Goal: Information Seeking & Learning: Understand process/instructions

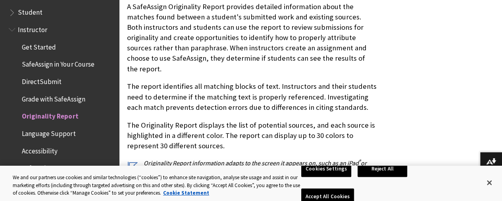
scroll to position [202, 0]
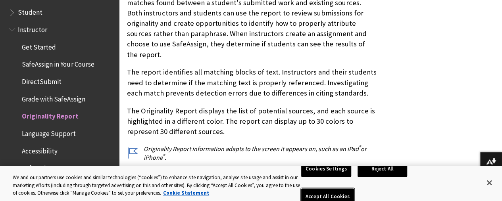
click at [354, 189] on button "Accept All Cookies" at bounding box center [327, 197] width 53 height 17
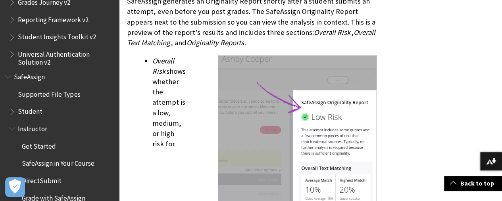
scroll to position [1032, 0]
click at [225, 130] on img at bounding box center [297, 172] width 159 height 235
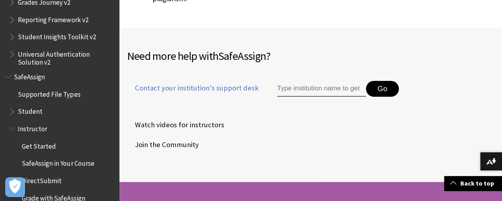
scroll to position [2946, 0]
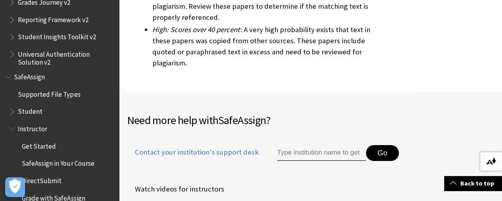
click at [491, 164] on img at bounding box center [491, 161] width 10 height 6
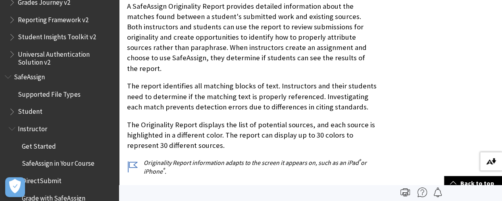
scroll to position [0, 0]
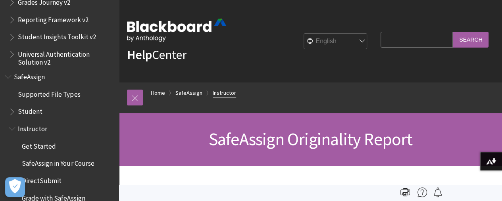
click at [222, 90] on link "Instructor" at bounding box center [224, 93] width 23 height 10
click at [191, 90] on link "SafeAssign" at bounding box center [189, 93] width 27 height 10
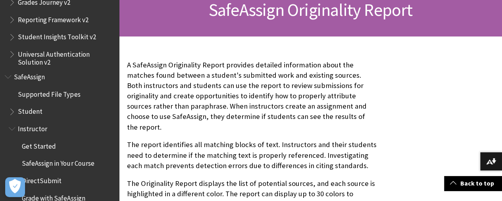
scroll to position [130, 0]
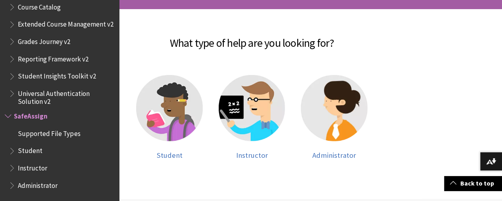
scroll to position [161, 0]
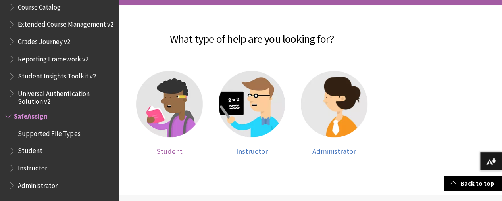
click at [191, 90] on img at bounding box center [169, 104] width 67 height 67
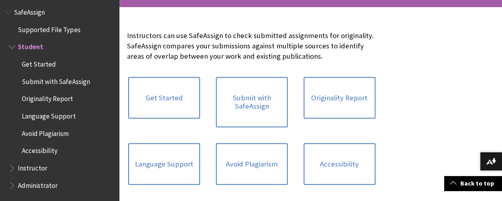
scroll to position [163, 0]
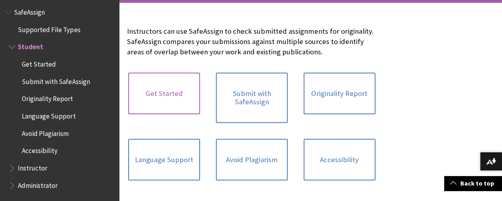
click at [156, 96] on link "Get Started" at bounding box center [164, 94] width 72 height 42
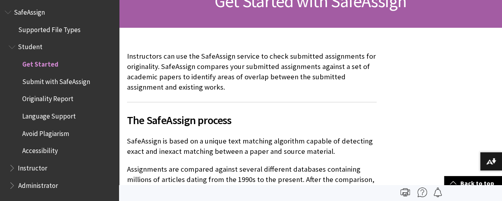
scroll to position [134, 0]
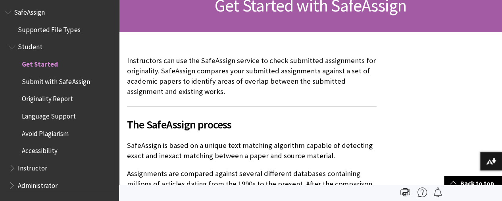
click at [66, 81] on span "Submit with SafeAssign" at bounding box center [56, 80] width 68 height 11
